Goal: Task Accomplishment & Management: Use online tool/utility

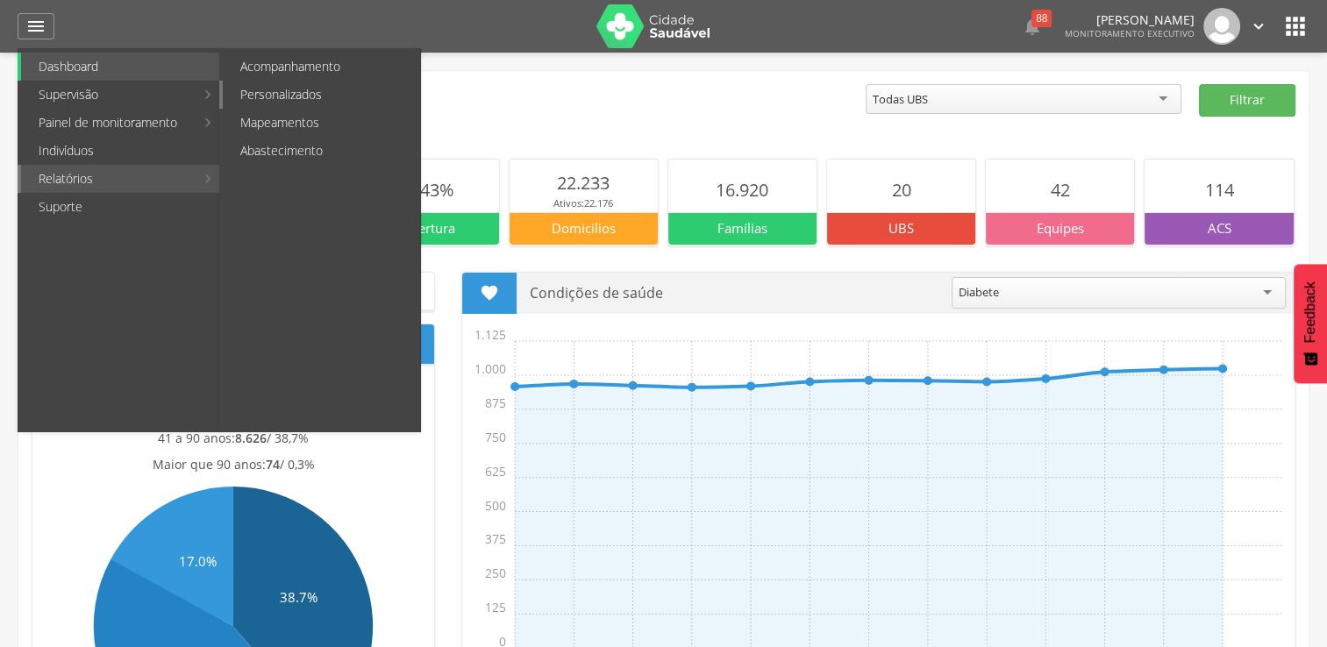
click at [331, 93] on link "Personalizados" at bounding box center [321, 95] width 197 height 28
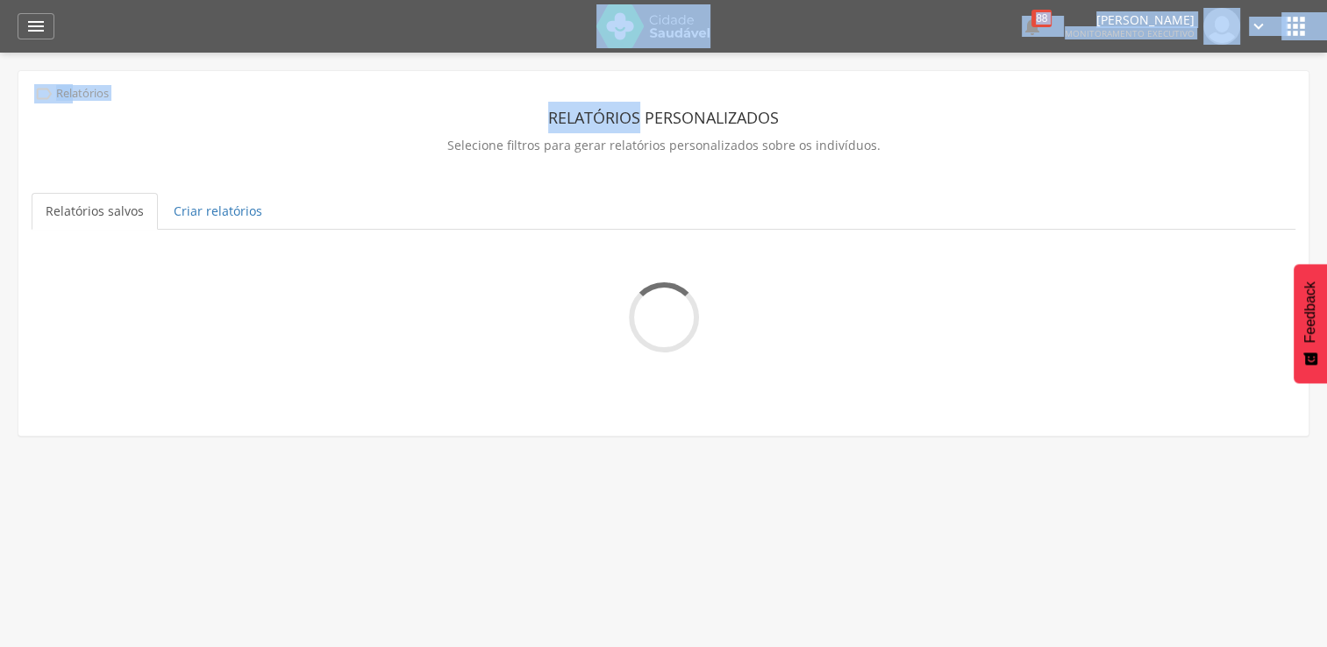
drag, startPoint x: 331, startPoint y: 93, endPoint x: 174, endPoint y: -65, distance: 223.2
click at [174, 0] on html " Dashboard Supervisão Produtividade Mapa da cidade Mapa de cobertura Ranking A…" at bounding box center [663, 323] width 1327 height 647
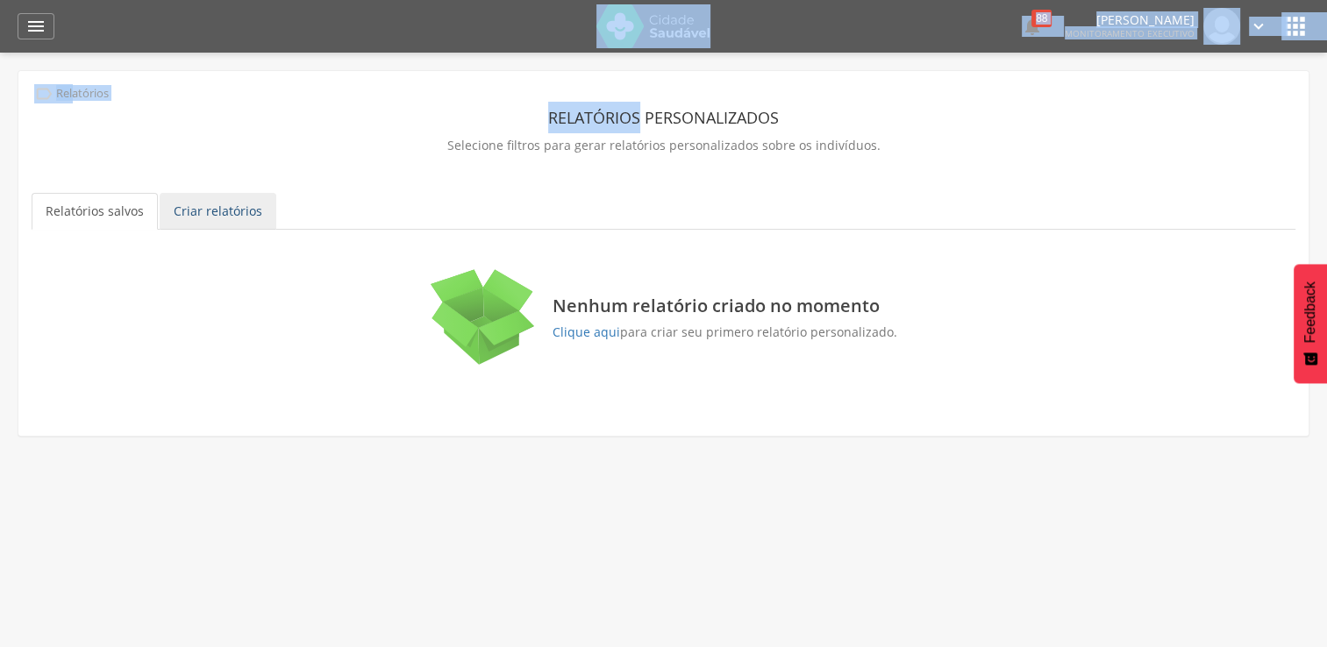
click at [204, 218] on link "Criar relatórios" at bounding box center [218, 211] width 117 height 37
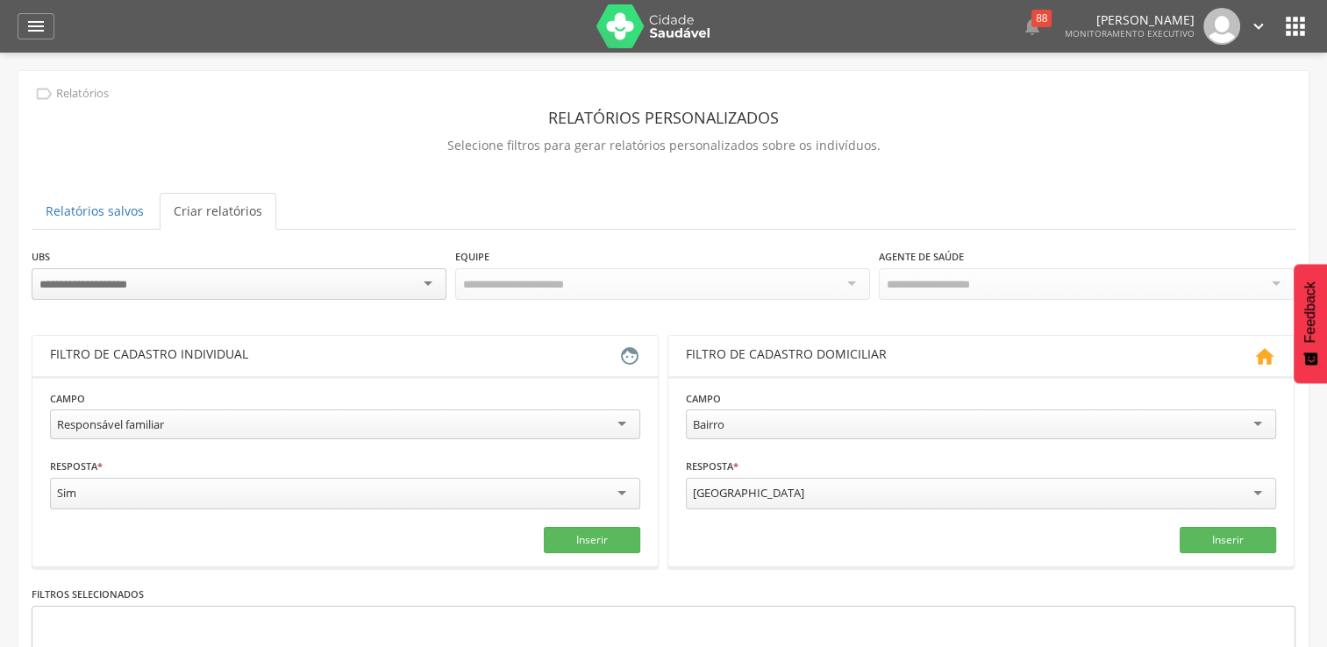
click at [524, 437] on div "Responsável familiar Responsável familiar Relação de parentesco com o responsáv…" at bounding box center [345, 427] width 590 height 34
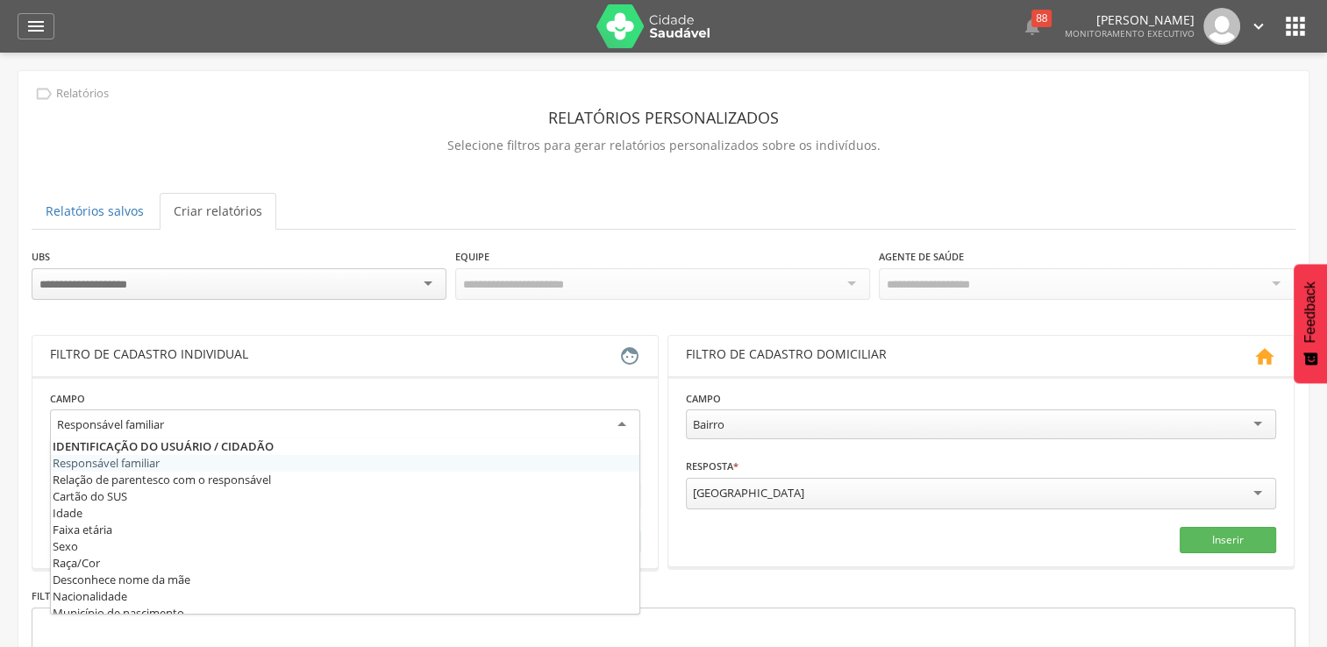
click at [556, 424] on div "Responsável familiar" at bounding box center [345, 426] width 590 height 32
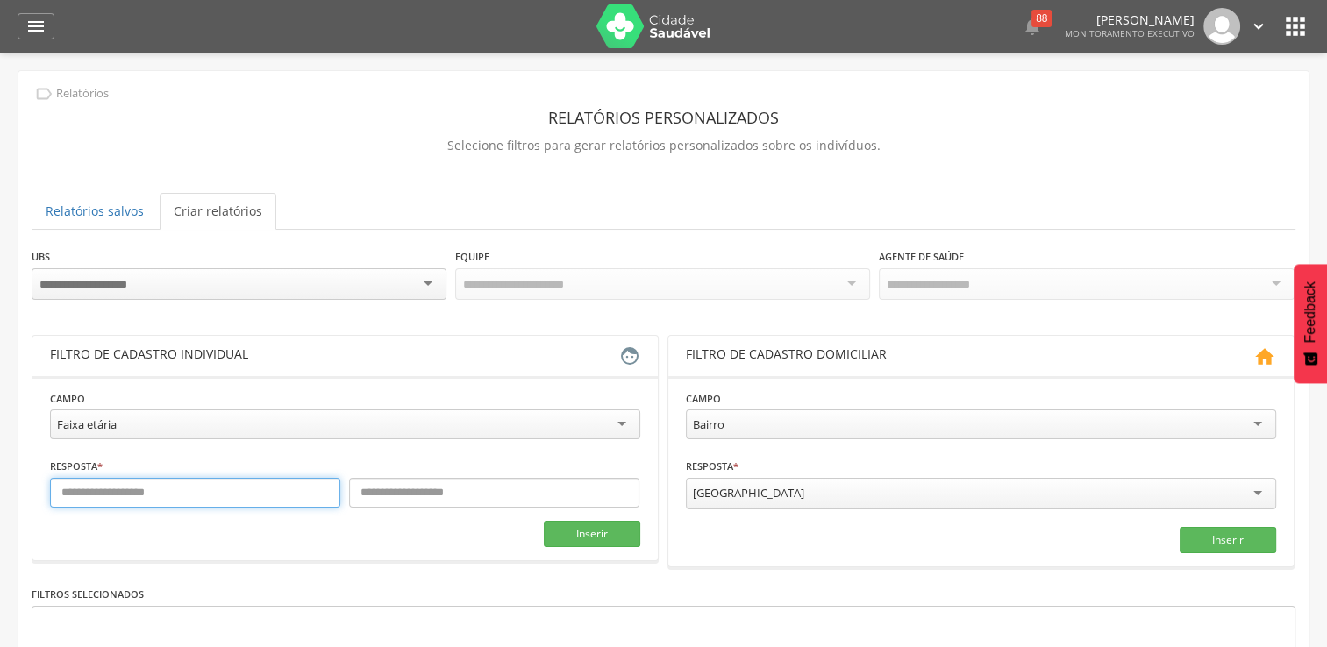
click at [263, 481] on input "text" at bounding box center [195, 493] width 290 height 30
type input "*"
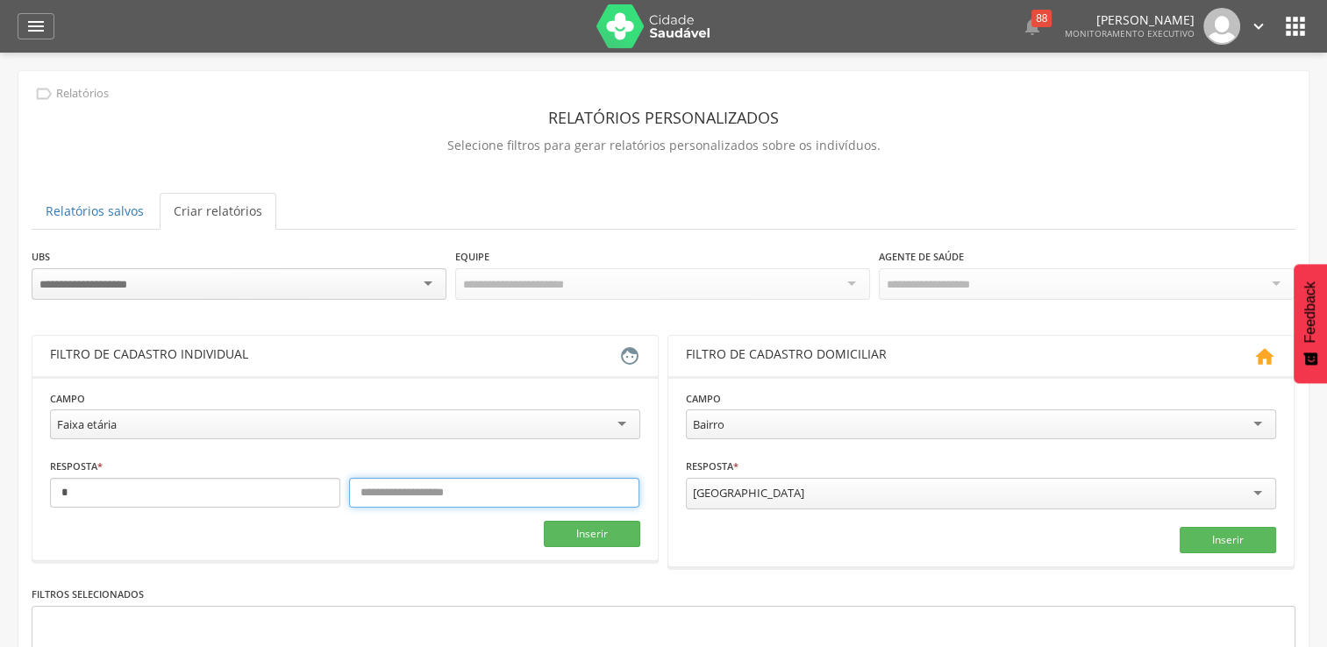
click at [469, 481] on input "text" at bounding box center [494, 493] width 290 height 30
type input "*"
click at [620, 531] on button "Inserir" at bounding box center [592, 534] width 96 height 26
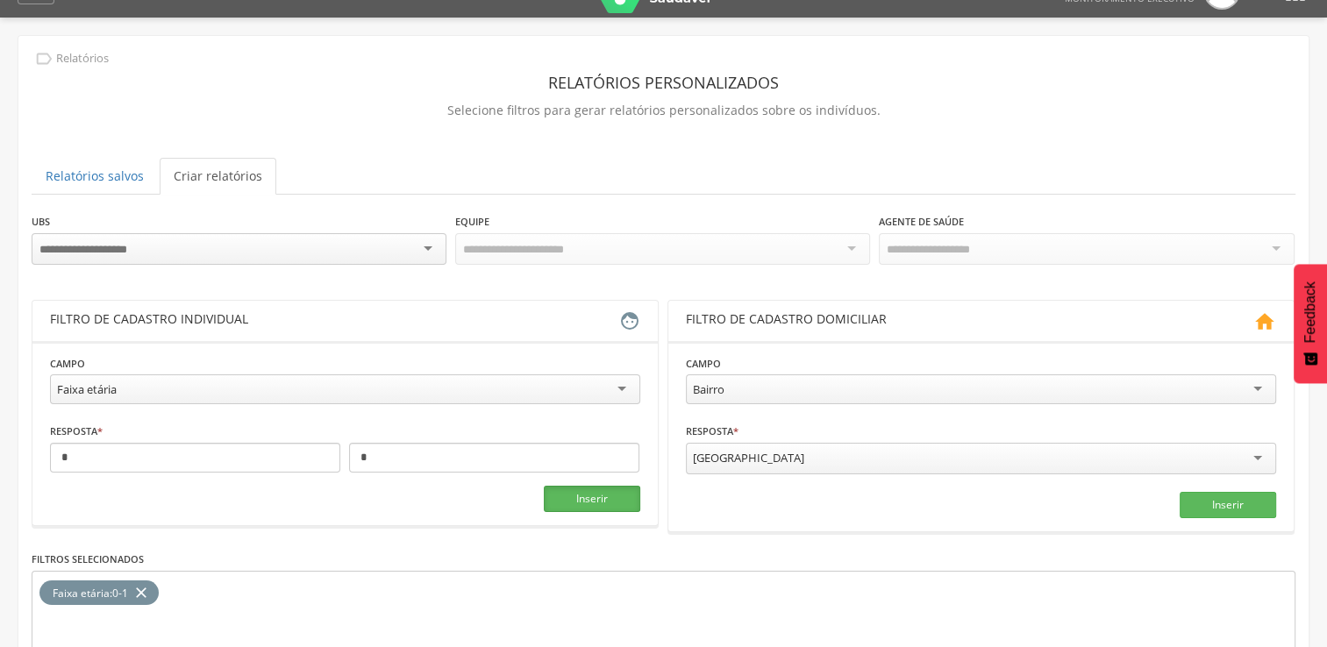
scroll to position [175, 0]
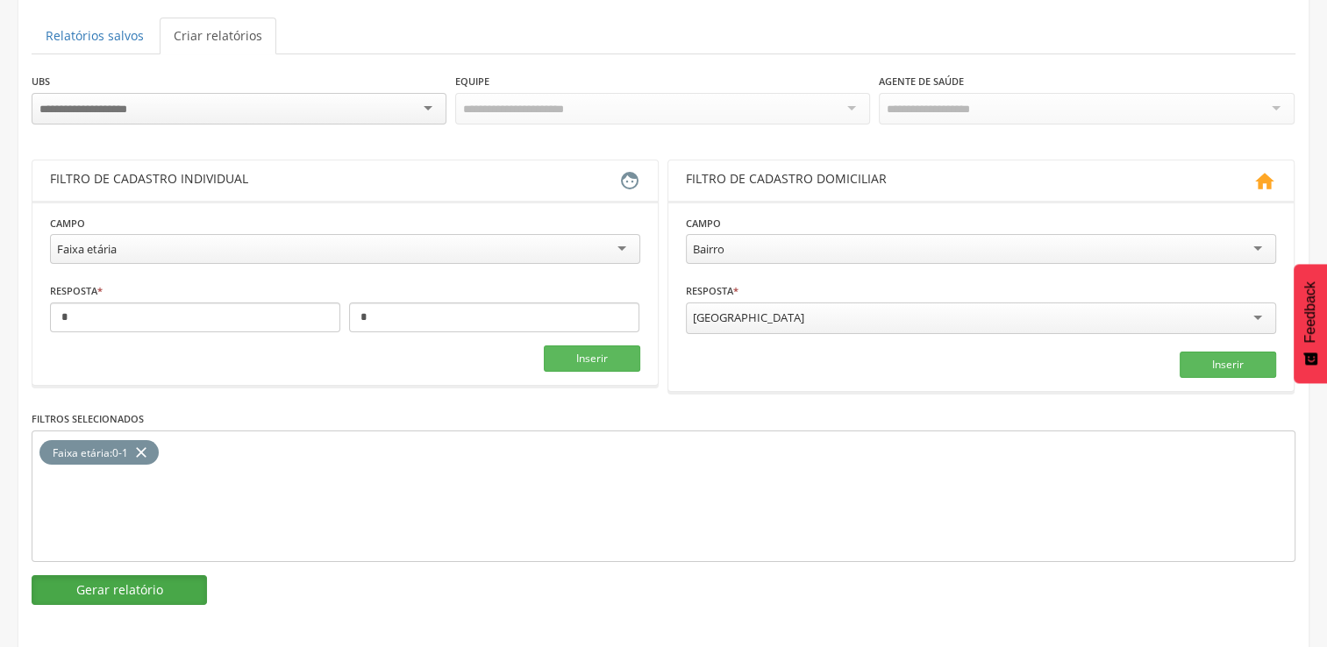
click at [153, 581] on button "Gerar relatório" at bounding box center [119, 590] width 175 height 30
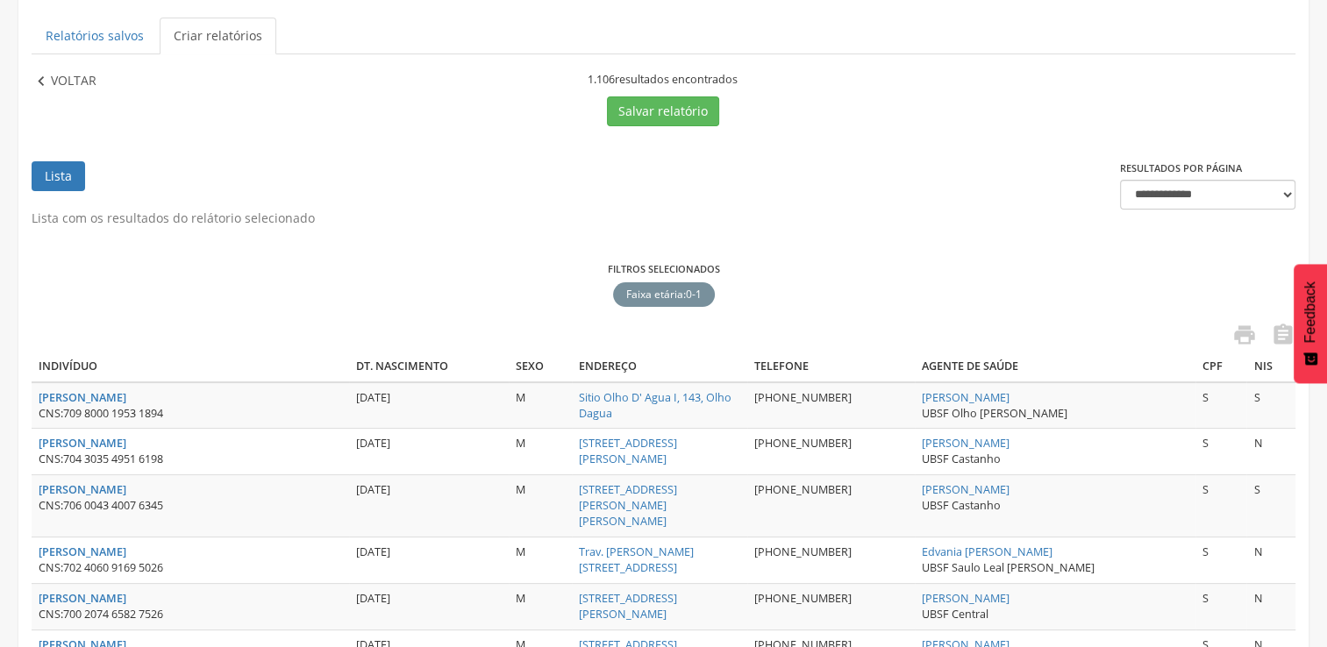
click at [40, 77] on icon "" at bounding box center [41, 81] width 19 height 19
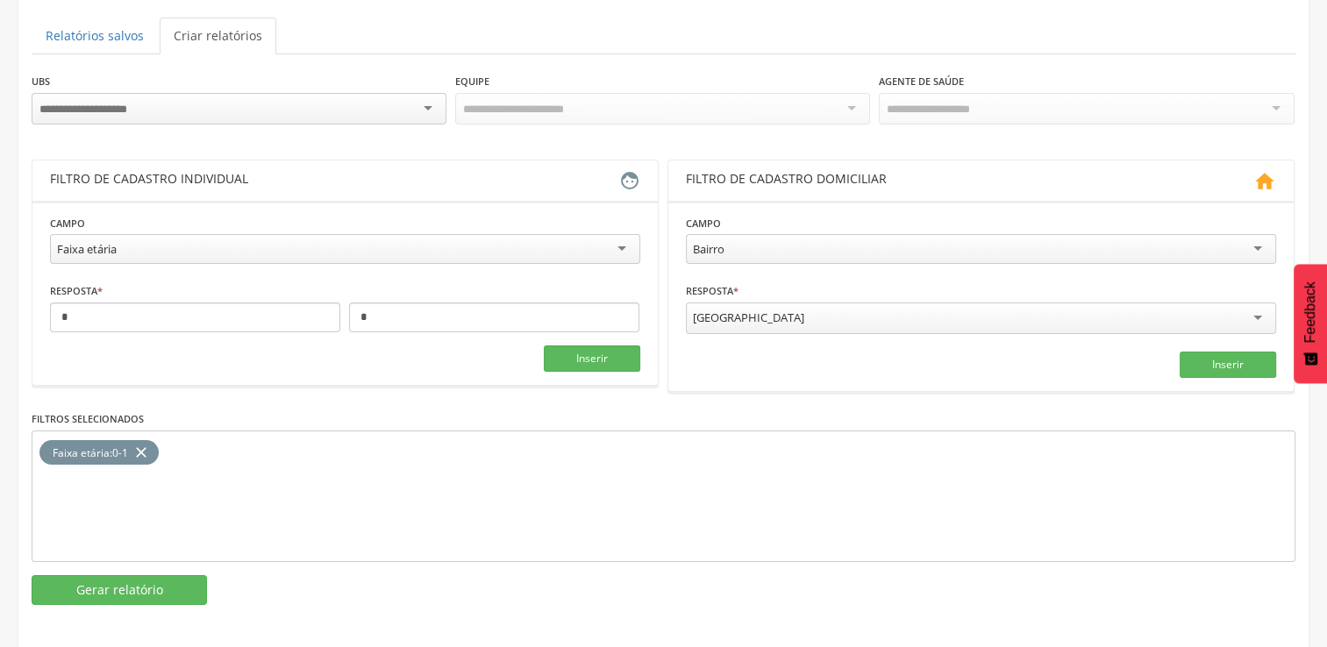
click at [144, 443] on icon "close" at bounding box center [141, 452] width 18 height 25
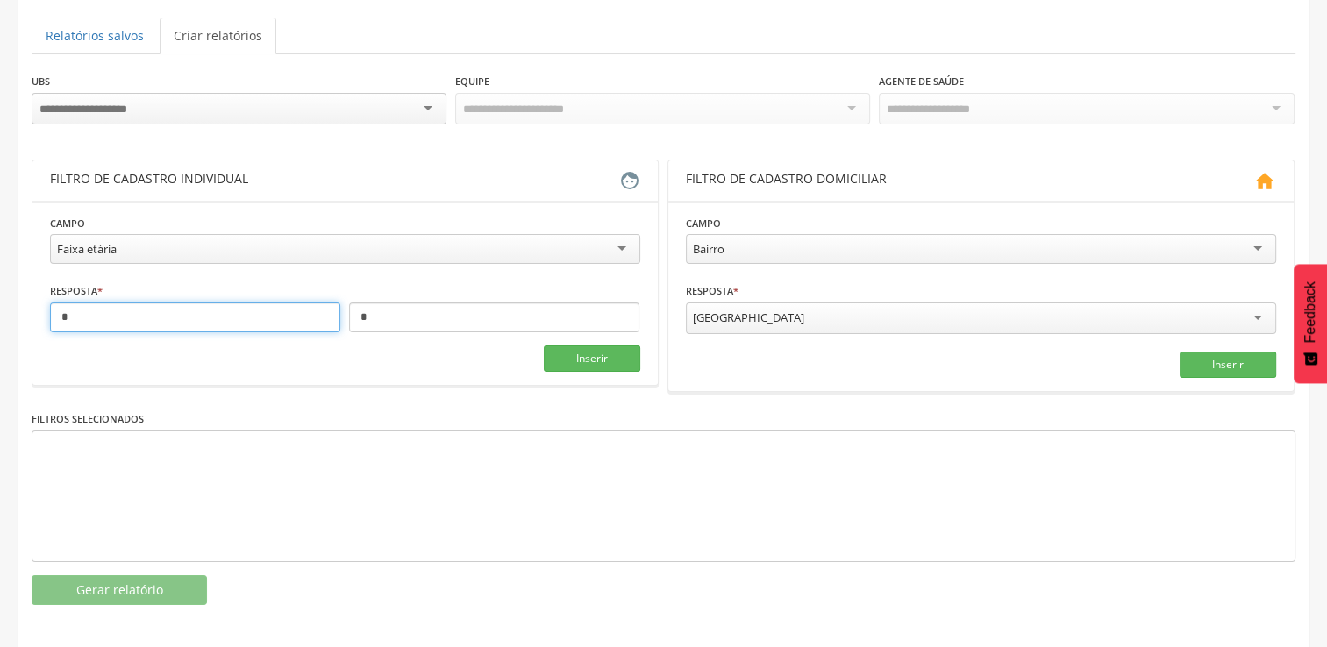
click at [184, 316] on input "*" at bounding box center [195, 318] width 290 height 30
type input "*"
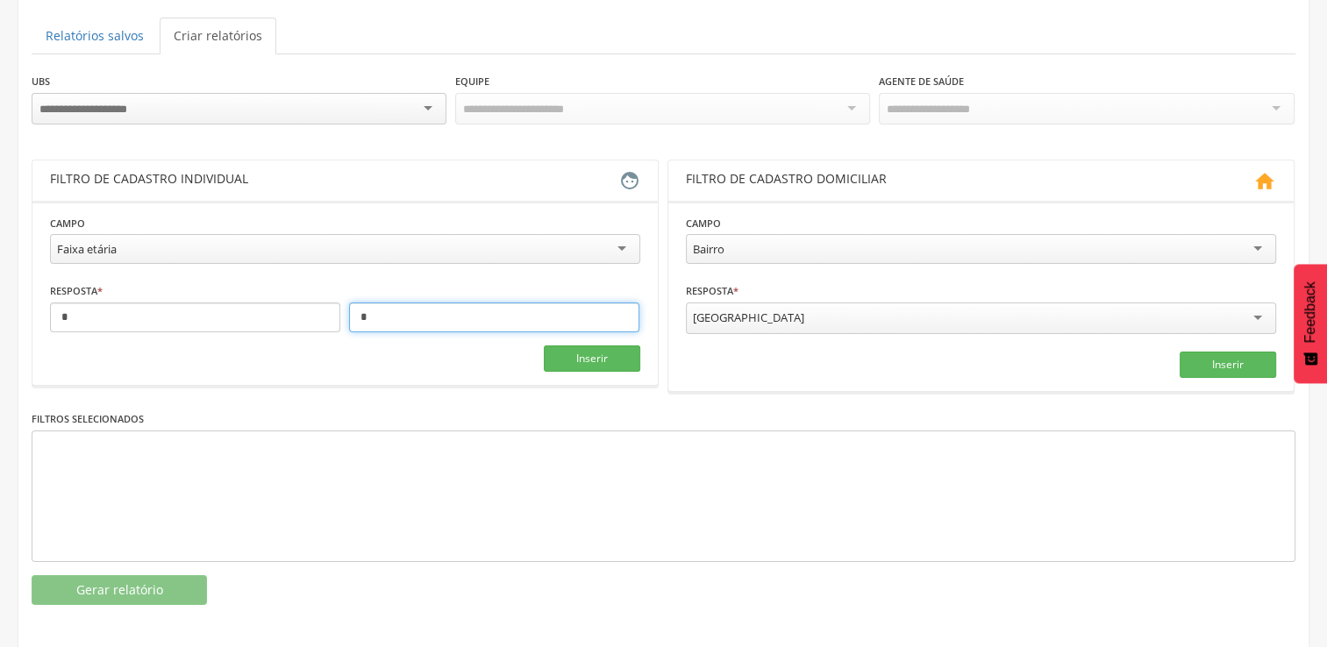
click at [407, 317] on input "*" at bounding box center [494, 318] width 290 height 30
type input "*"
click at [609, 347] on button "Inserir" at bounding box center [592, 359] width 96 height 26
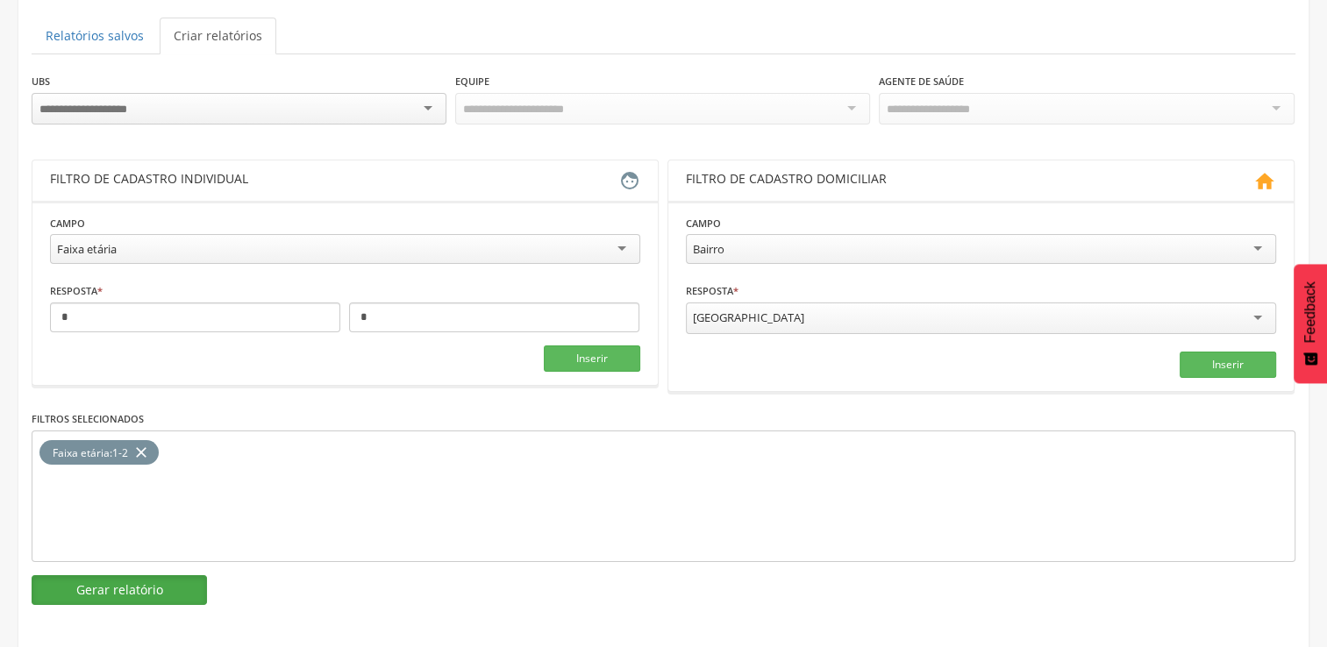
click at [153, 591] on button "Gerar relatório" at bounding box center [119, 590] width 175 height 30
